Goal: Task Accomplishment & Management: Use online tool/utility

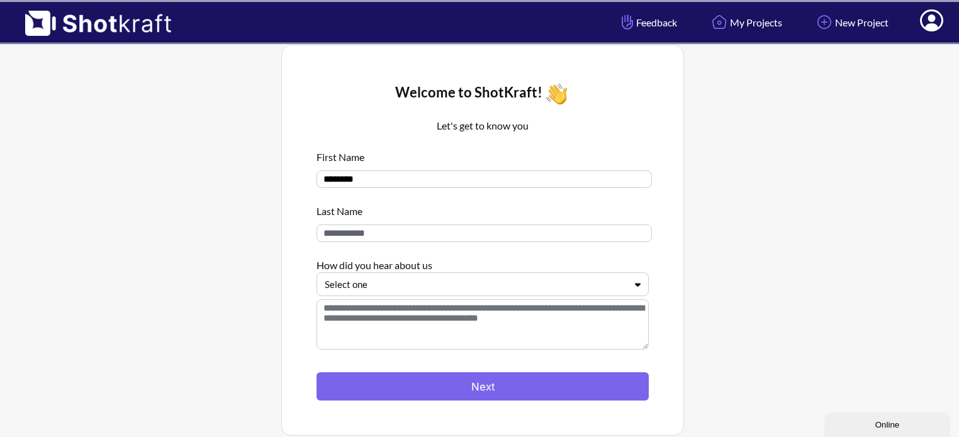
click at [363, 171] on input "********" at bounding box center [484, 180] width 335 height 18
type input "******"
type input "*****"
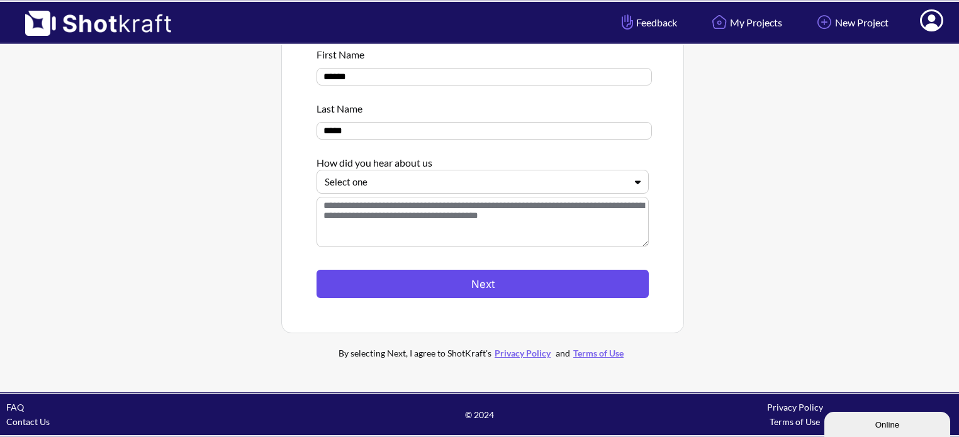
click at [508, 283] on button "Next" at bounding box center [483, 284] width 332 height 28
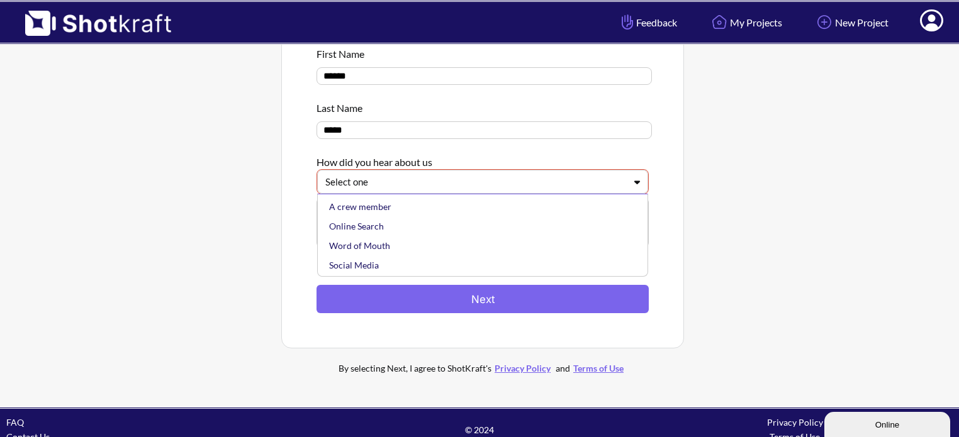
click at [471, 176] on div "Select one" at bounding box center [475, 182] width 302 height 17
click at [413, 232] on div "Online Search" at bounding box center [486, 226] width 318 height 20
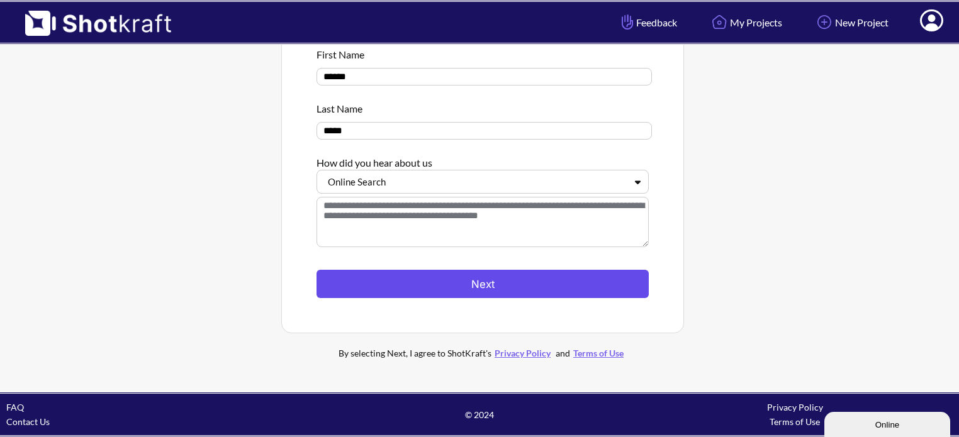
click at [398, 284] on button "Next" at bounding box center [483, 284] width 332 height 28
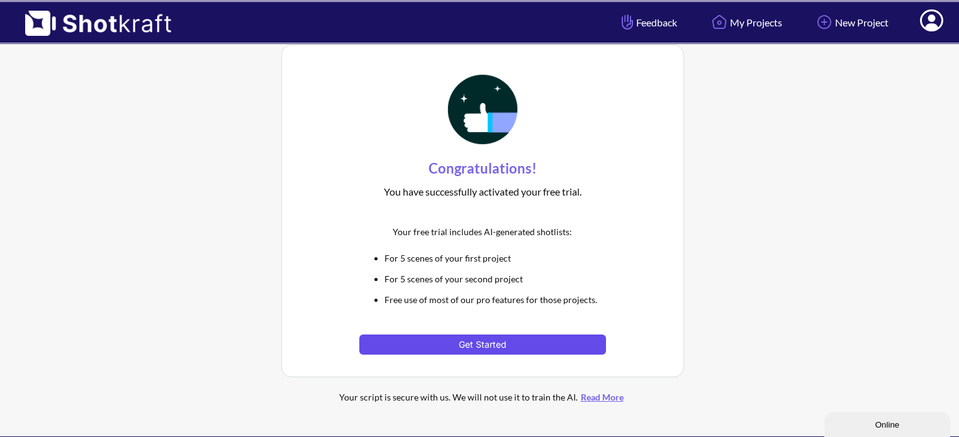
click at [481, 342] on button "Get Started" at bounding box center [482, 345] width 246 height 20
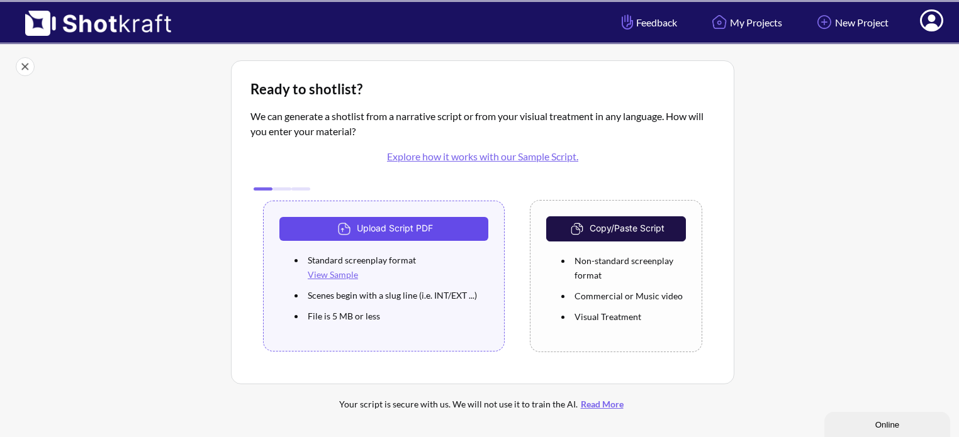
click at [430, 224] on button "Upload Script PDF" at bounding box center [383, 229] width 209 height 24
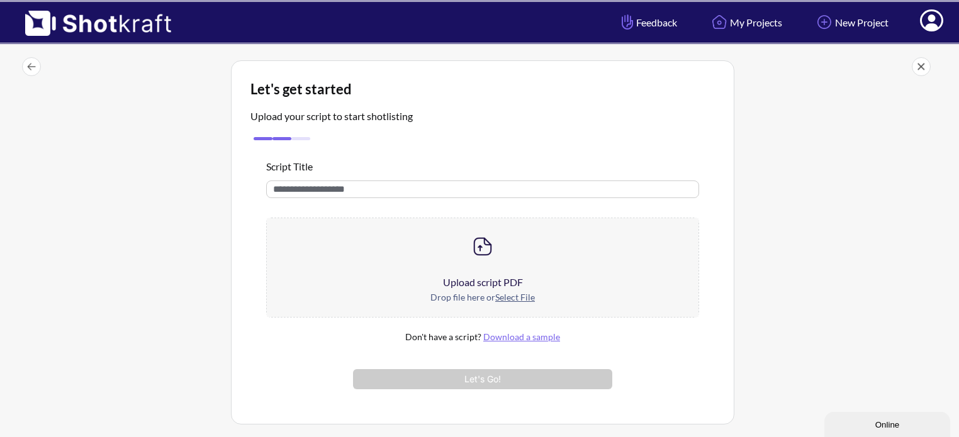
click at [524, 293] on u "Select File" at bounding box center [515, 297] width 40 height 11
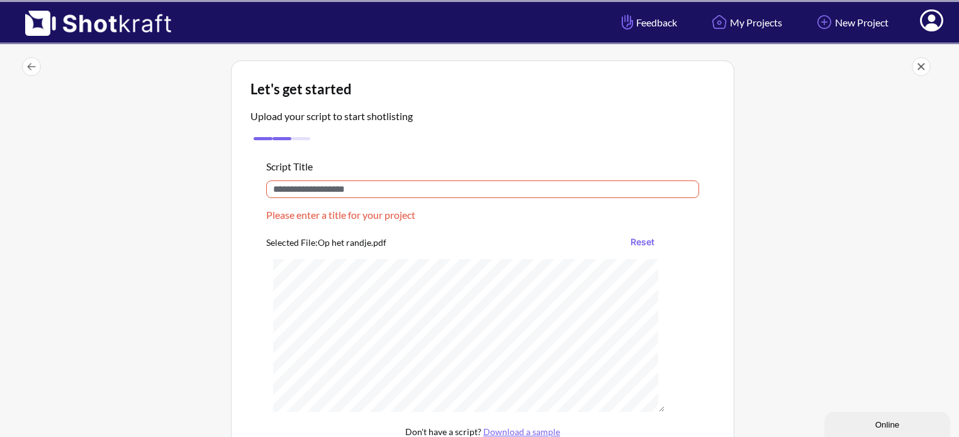
click at [405, 196] on input "text" at bounding box center [482, 190] width 433 height 18
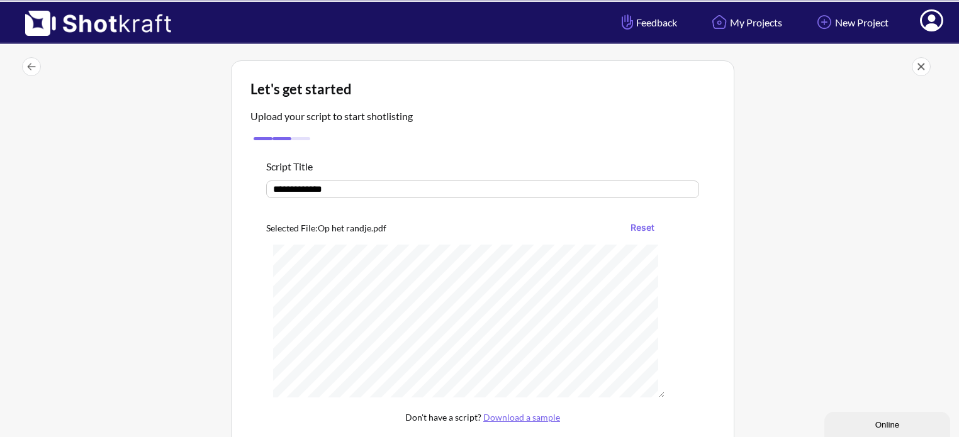
type input "**********"
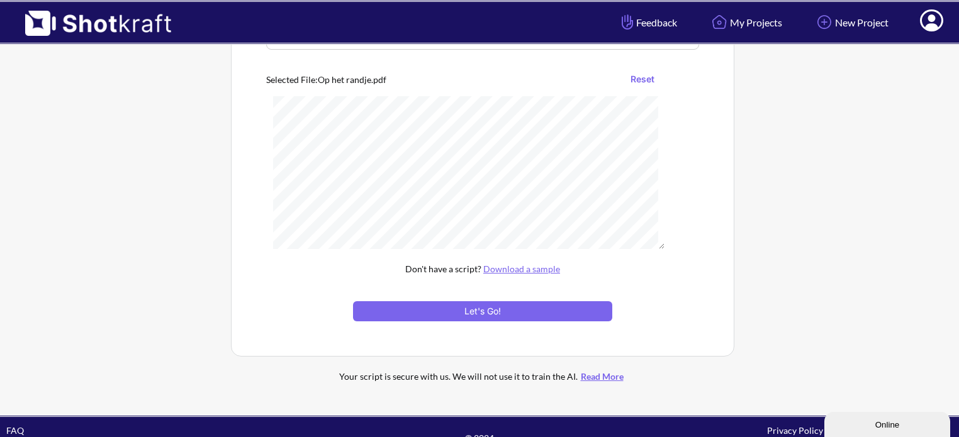
scroll to position [156, 0]
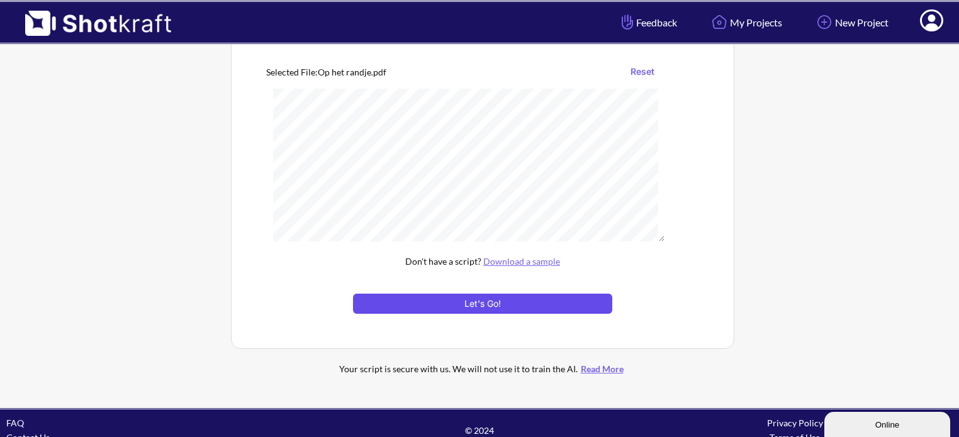
click at [530, 313] on button "Let's Go!" at bounding box center [482, 304] width 259 height 20
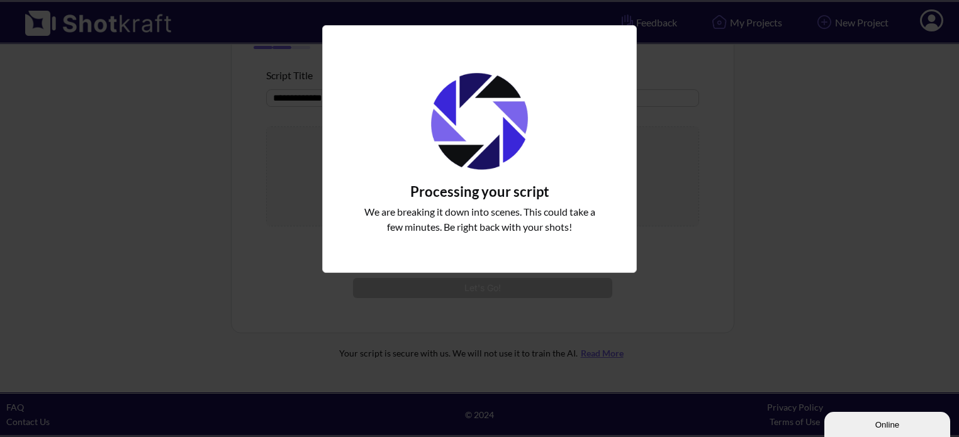
scroll to position [90, 0]
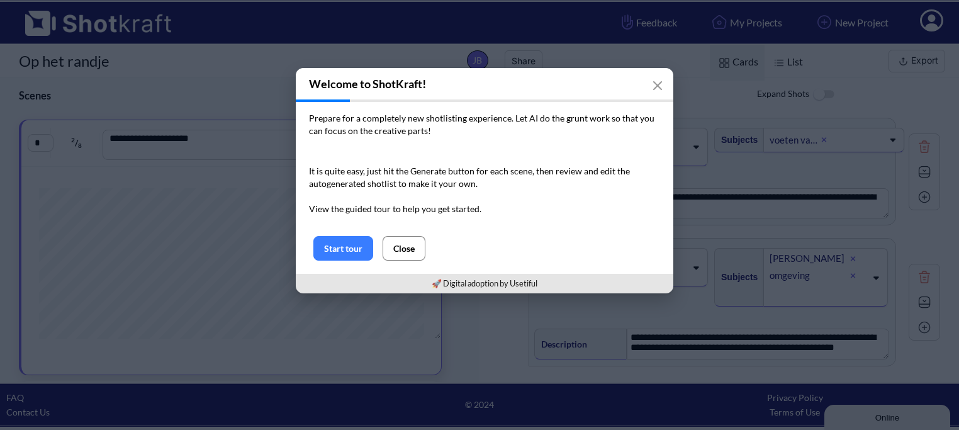
click at [409, 254] on button "Close" at bounding box center [404, 248] width 43 height 25
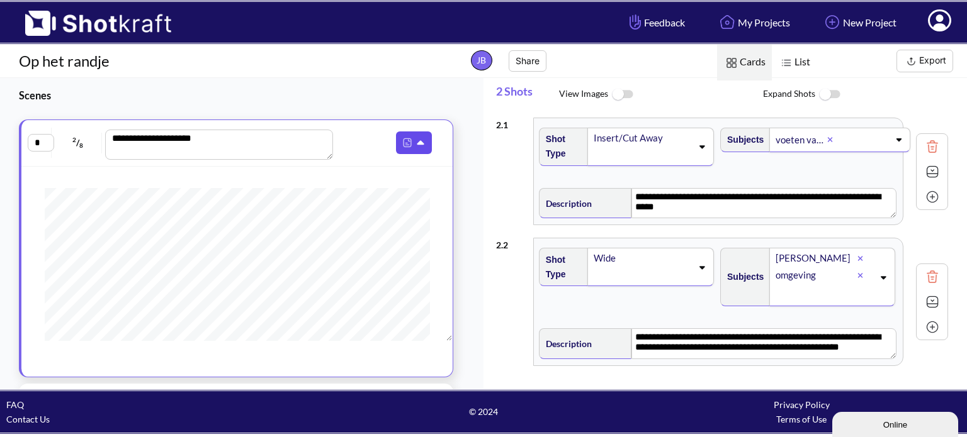
click at [415, 146] on icon at bounding box center [421, 143] width 13 height 11
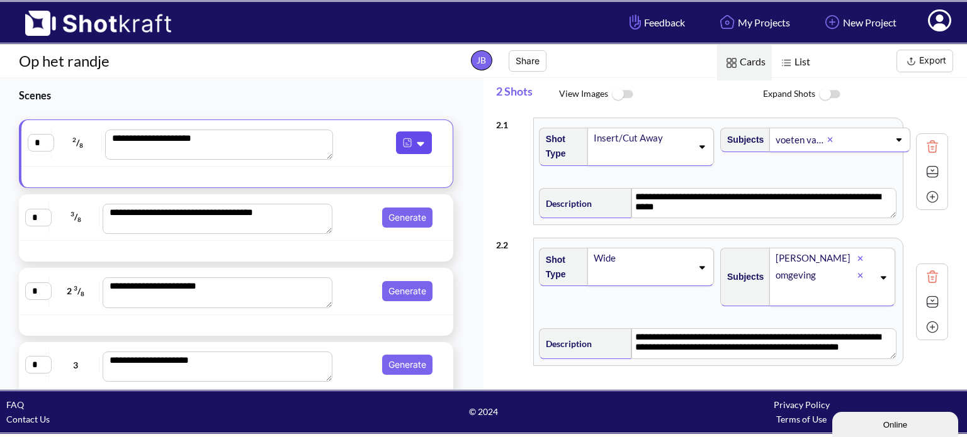
click at [418, 138] on icon at bounding box center [421, 143] width 13 height 11
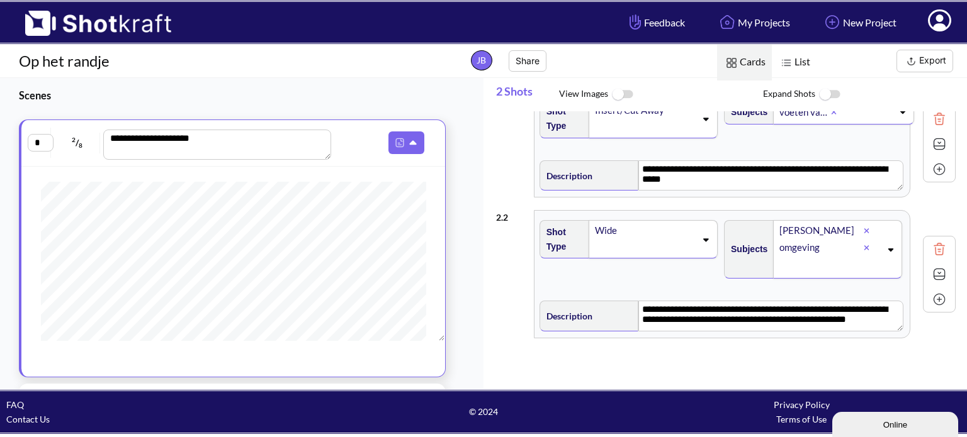
scroll to position [38, 0]
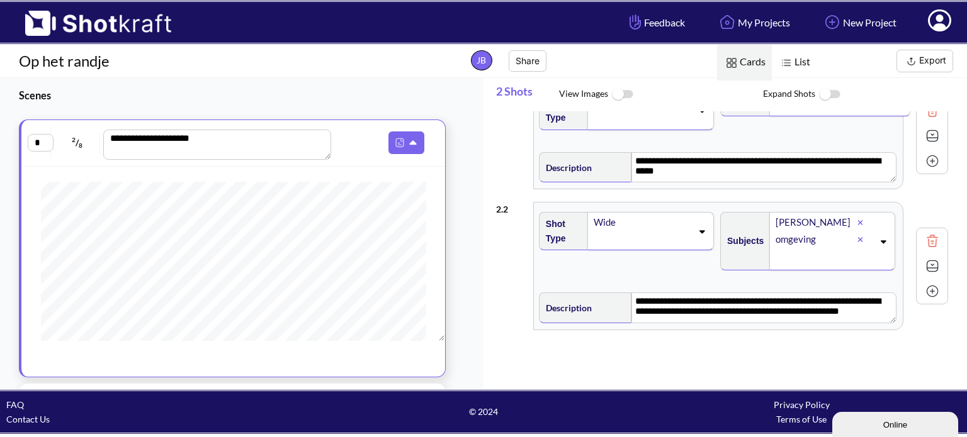
click at [921, 65] on button "Export" at bounding box center [924, 61] width 57 height 23
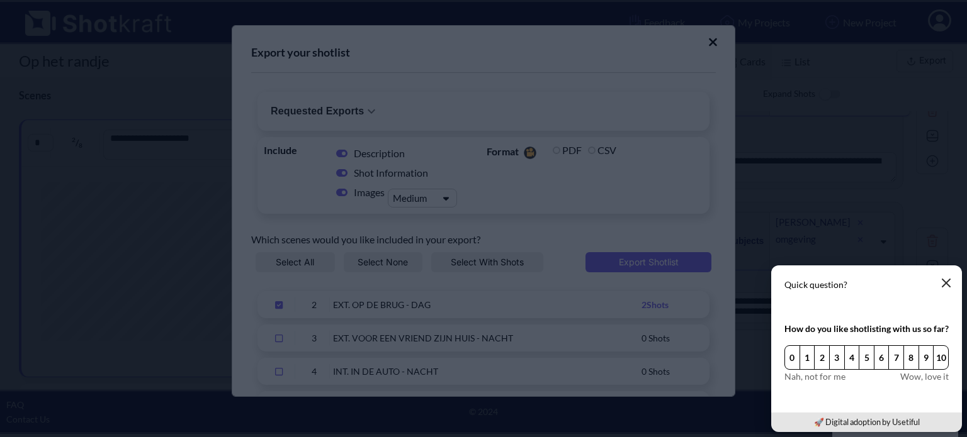
click at [946, 287] on icon "button" at bounding box center [946, 283] width 10 height 10
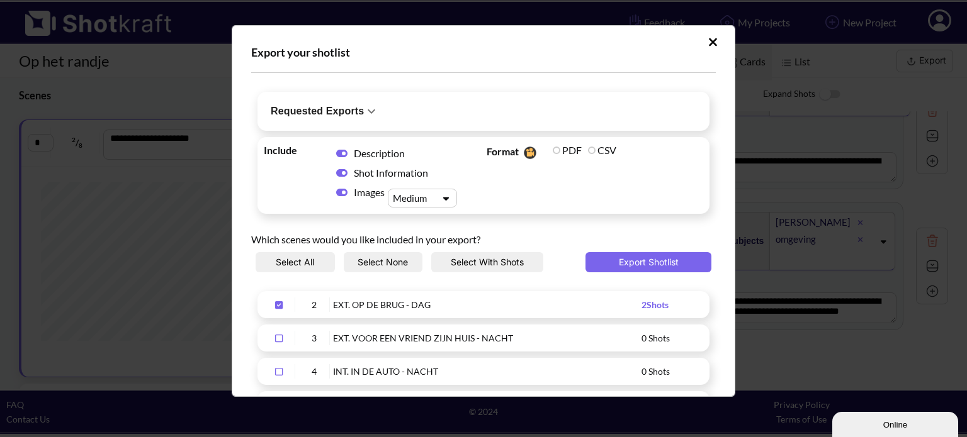
click at [708, 45] on icon "Upload Script" at bounding box center [712, 42] width 9 height 13
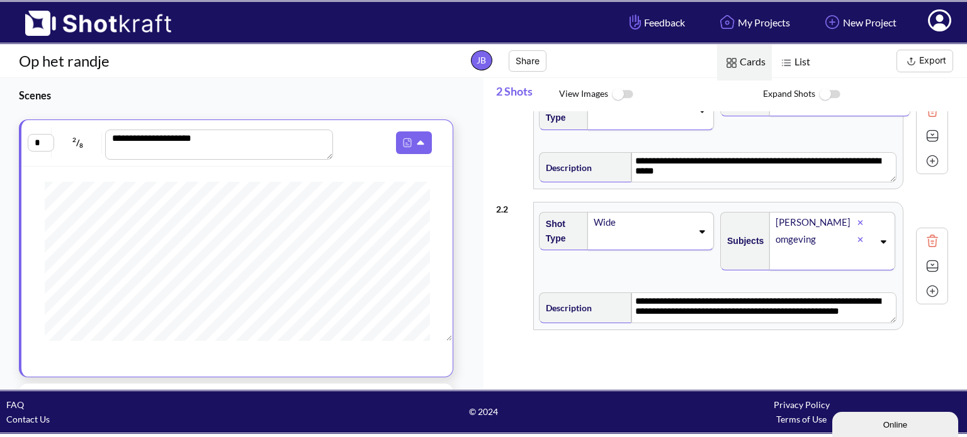
scroll to position [118, 0]
click at [399, 144] on img at bounding box center [407, 143] width 16 height 16
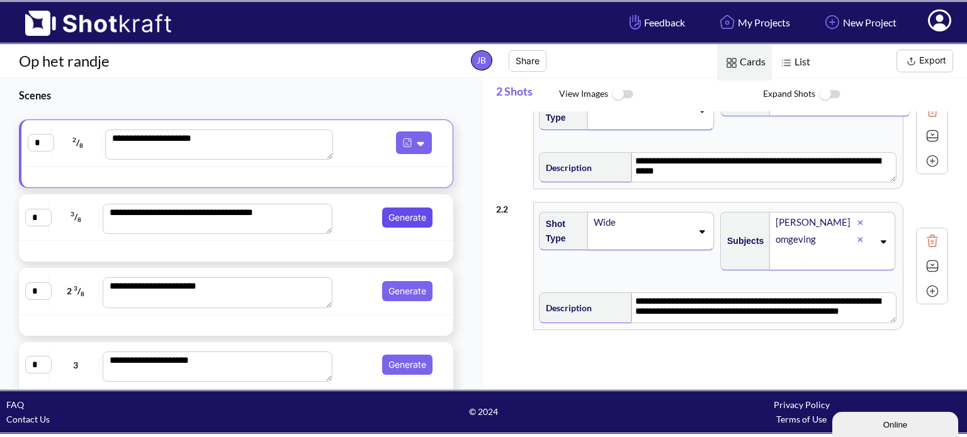
click at [395, 216] on button "Generate" at bounding box center [407, 218] width 50 height 20
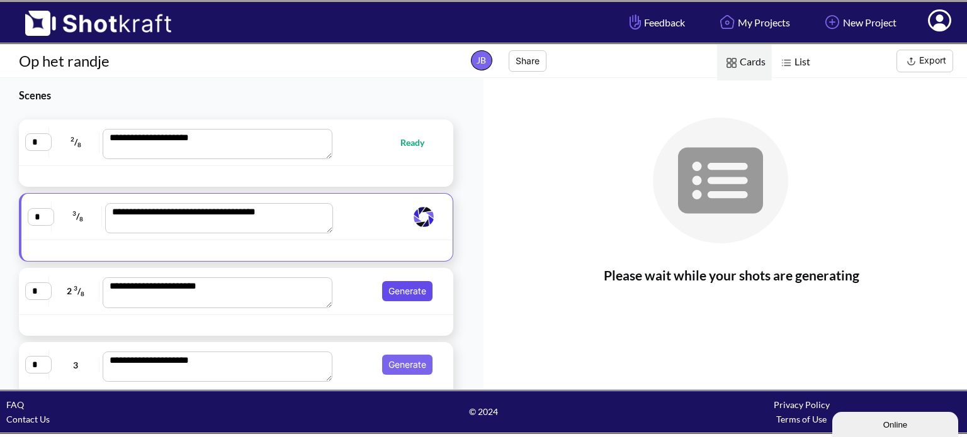
click at [395, 294] on button "Generate" at bounding box center [407, 291] width 50 height 20
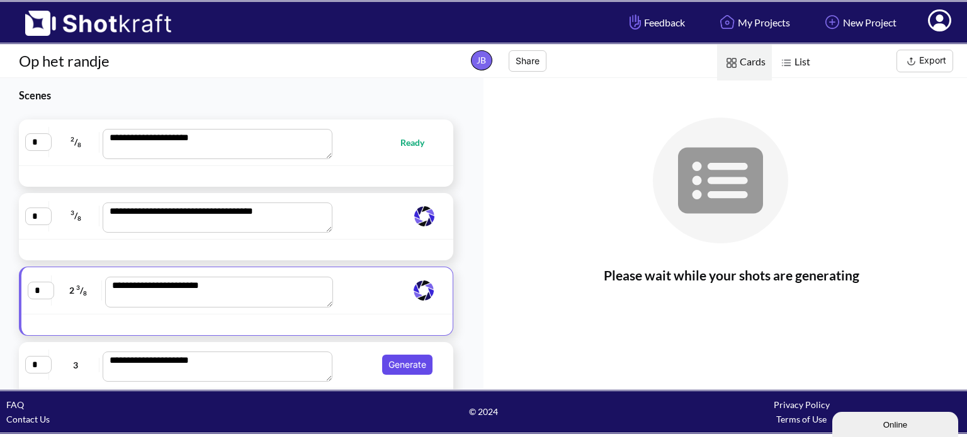
click at [393, 369] on button "Generate" at bounding box center [407, 365] width 50 height 20
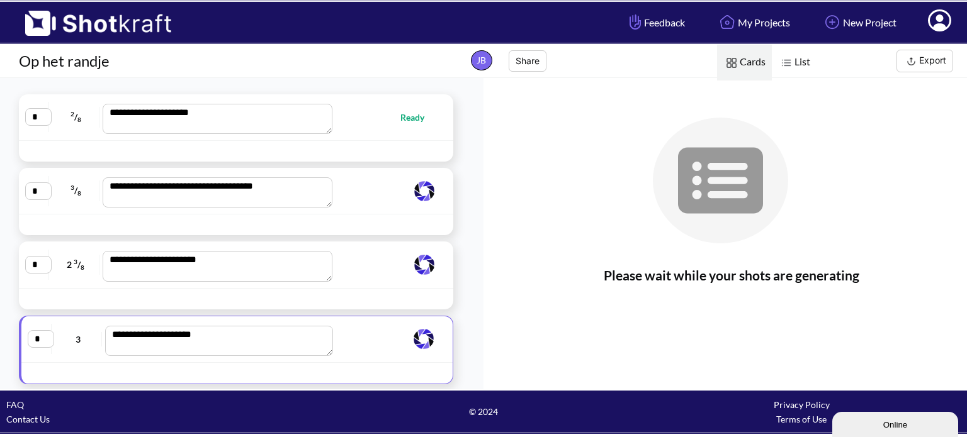
scroll to position [0, 0]
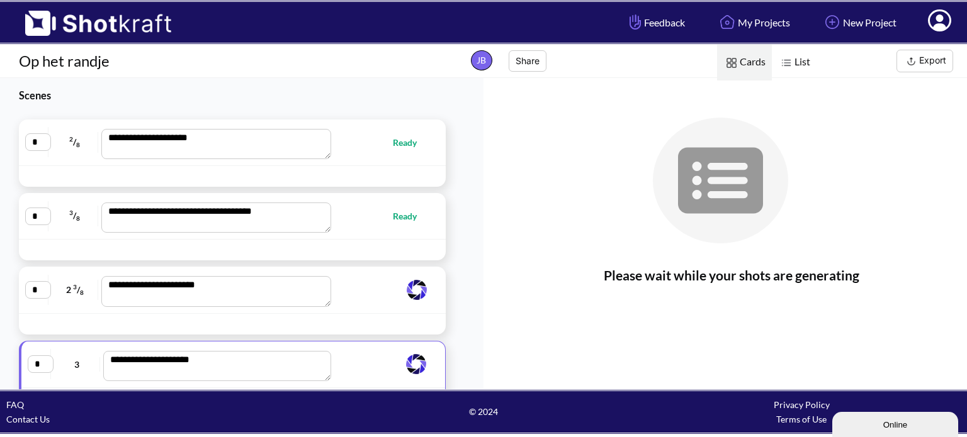
click at [799, 55] on span "List" at bounding box center [793, 63] width 45 height 36
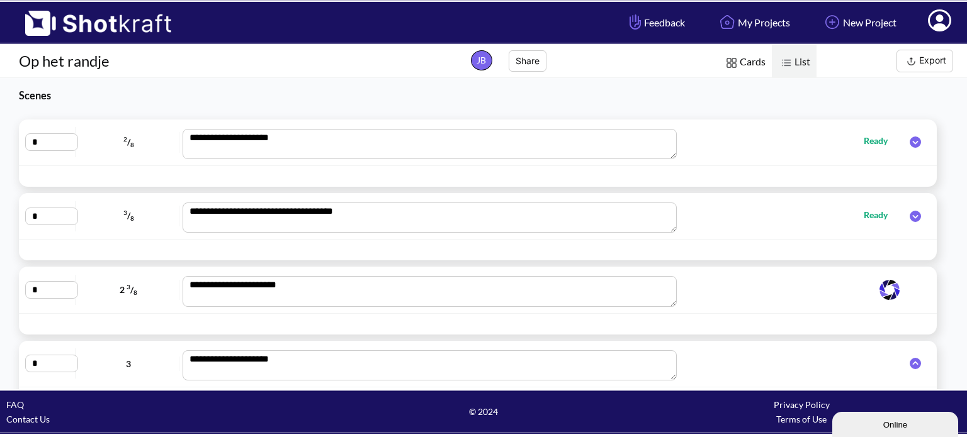
click at [909, 142] on icon at bounding box center [914, 142] width 11 height 11
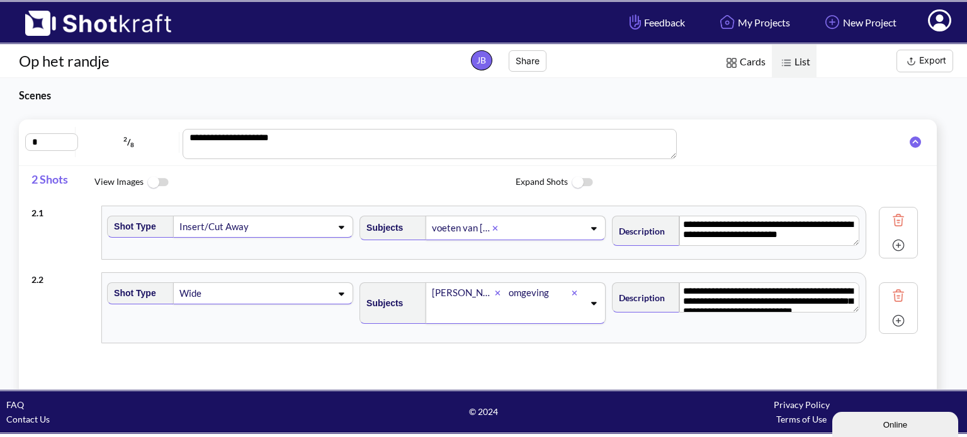
click at [909, 142] on icon at bounding box center [914, 142] width 11 height 11
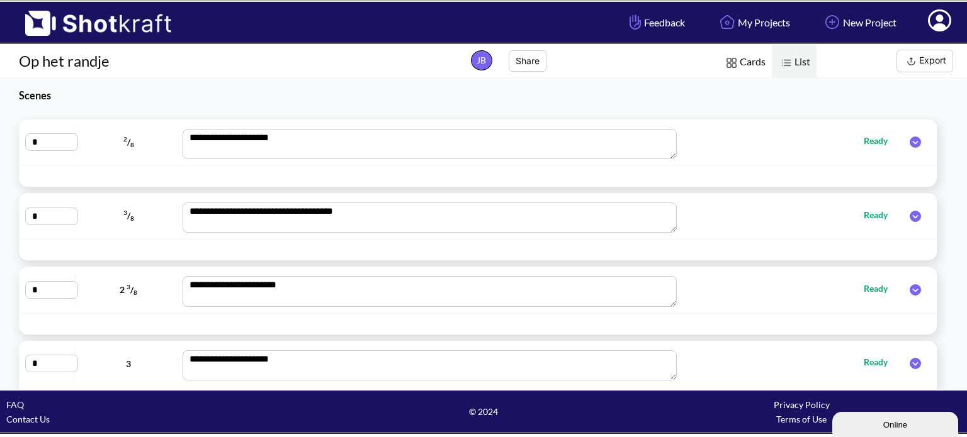
click at [909, 142] on icon at bounding box center [914, 142] width 11 height 11
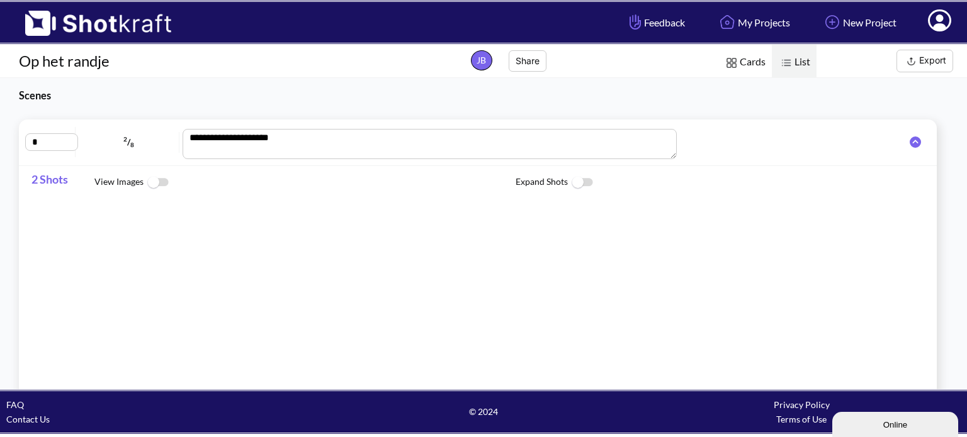
click at [164, 181] on img at bounding box center [157, 182] width 28 height 27
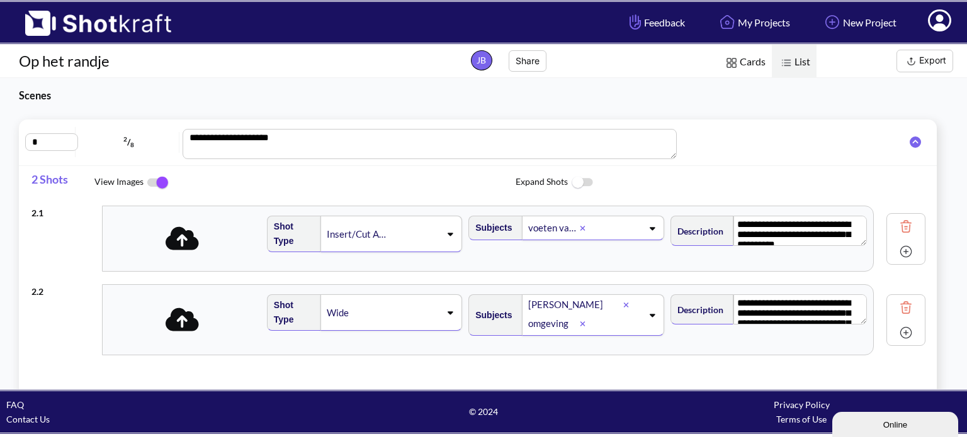
click at [183, 247] on icon at bounding box center [181, 238] width 33 height 23
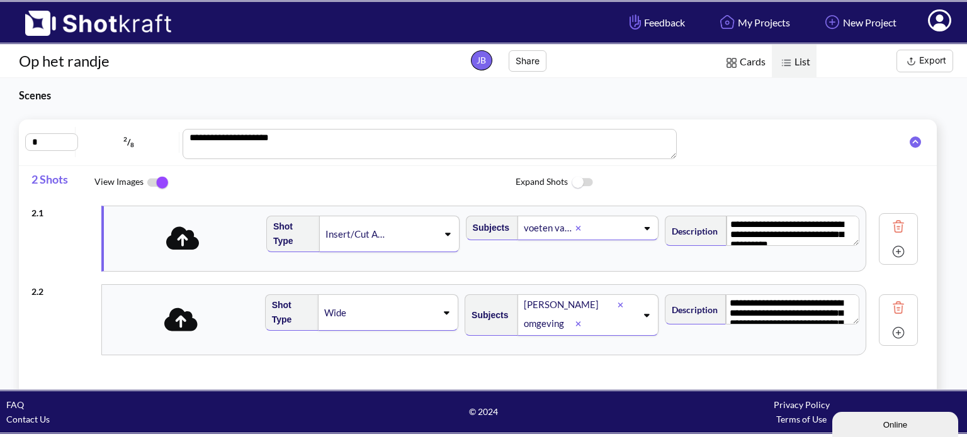
click at [155, 176] on img at bounding box center [157, 182] width 28 height 26
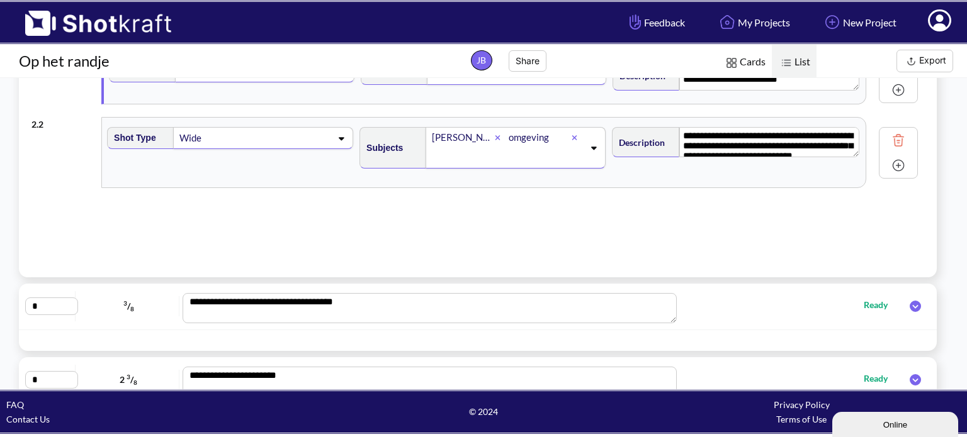
scroll to position [270, 0]
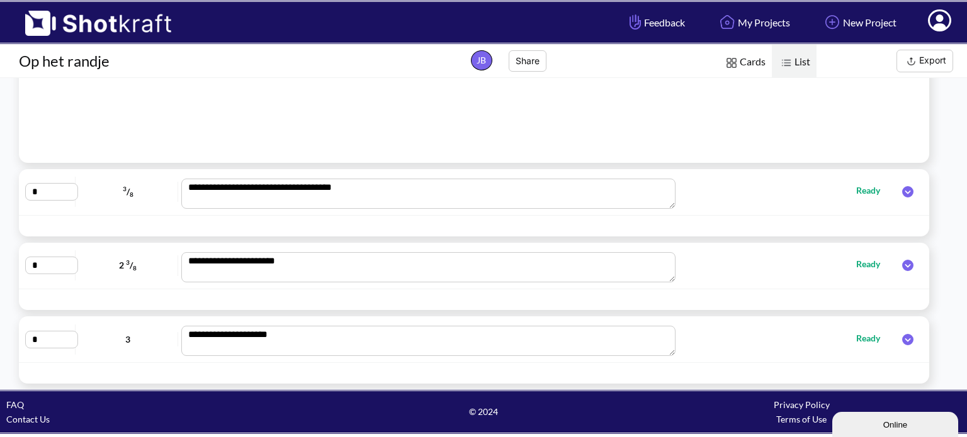
click at [907, 193] on icon at bounding box center [907, 191] width 11 height 11
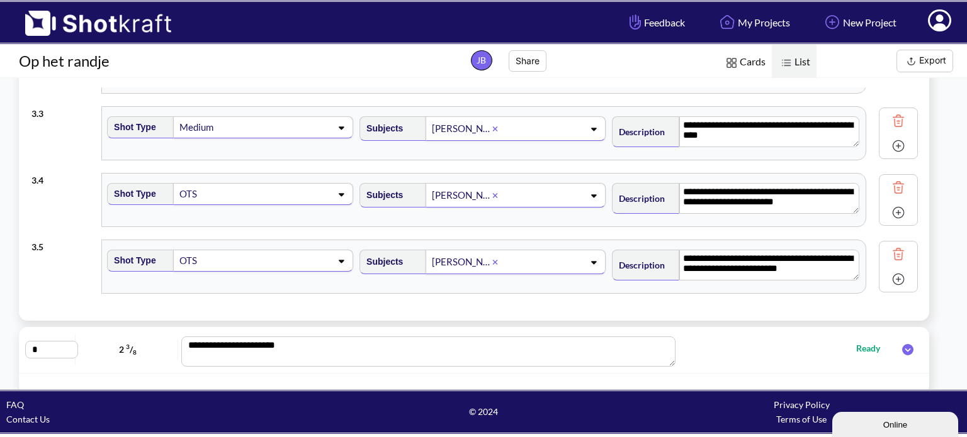
scroll to position [182, 0]
